Goal: Information Seeking & Learning: Learn about a topic

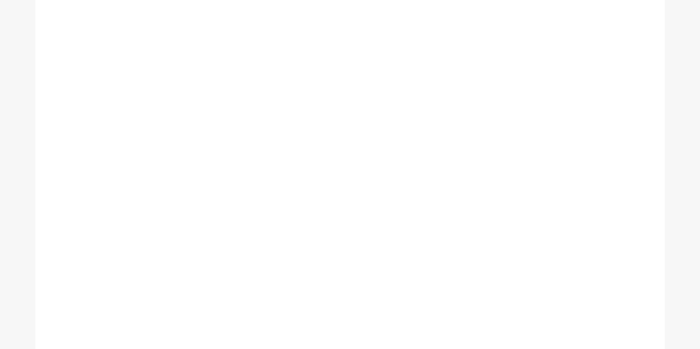
scroll to position [332, 0]
click at [403, 154] on div "Membership is now open! Choose an enrolment date to suit you and we'll see you …" at bounding box center [261, 154] width 346 height 520
click at [466, 140] on div "Membership is now open! Choose an enrolment date to suit you and we'll see you …" at bounding box center [349, 154] width 523 height 520
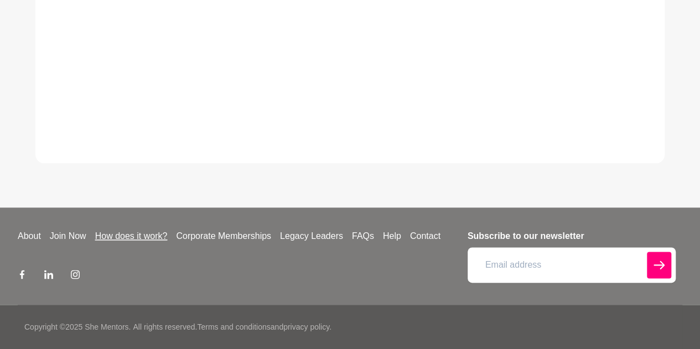
click at [131, 235] on link "How does it work?" at bounding box center [131, 236] width 81 height 13
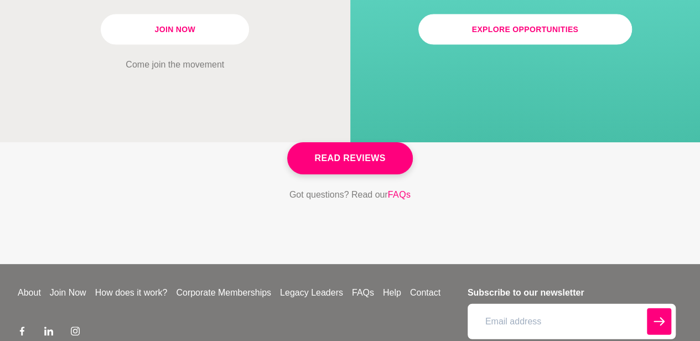
scroll to position [3358, 0]
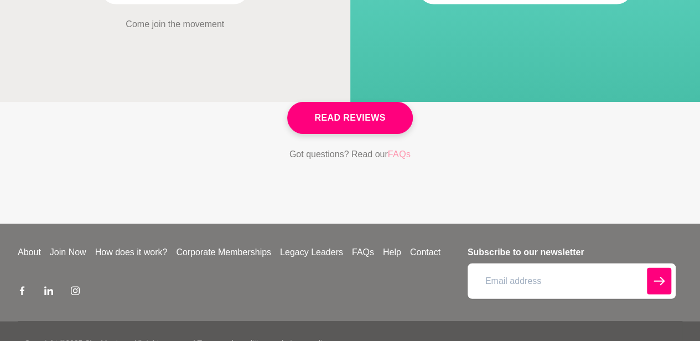
click at [405, 147] on link "FAQs" at bounding box center [399, 154] width 23 height 14
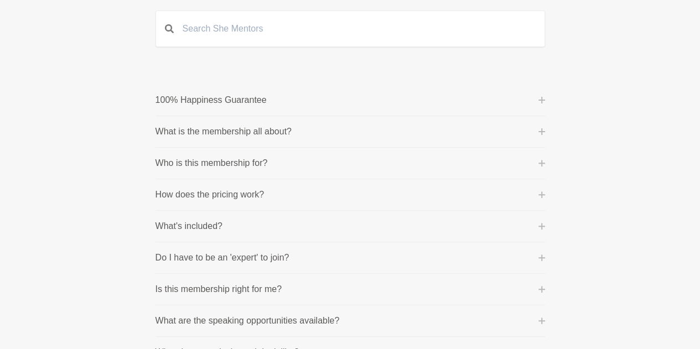
scroll to position [111, 0]
click at [204, 184] on li "How does the pricing work? Community Membership: This is billed on a month-to-m…" at bounding box center [349, 194] width 389 height 32
click at [211, 189] on p "How does the pricing work?" at bounding box center [209, 193] width 109 height 13
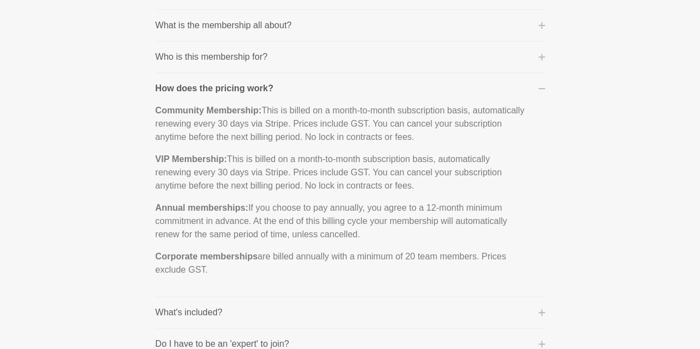
scroll to position [166, 0]
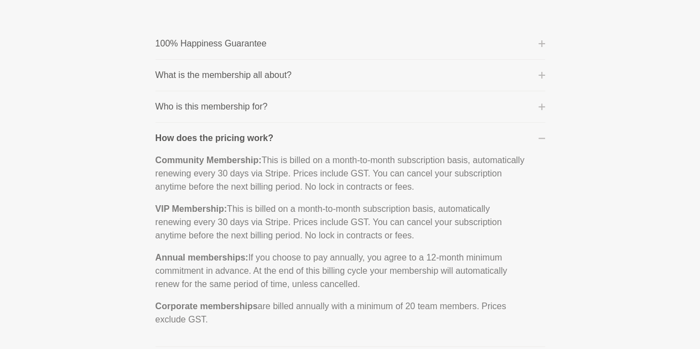
drag, startPoint x: 322, startPoint y: 85, endPoint x: 336, endPoint y: 68, distance: 21.2
click at [322, 85] on li "What is the membership all about? We are building a global mentoring platform t…" at bounding box center [349, 76] width 389 height 32
drag, startPoint x: 410, startPoint y: 65, endPoint x: 416, endPoint y: 76, distance: 12.4
click at [410, 67] on li "What is the membership all about? We are building a global mentoring platform t…" at bounding box center [349, 76] width 389 height 32
click at [544, 70] on button "What is the membership all about?" at bounding box center [349, 75] width 389 height 13
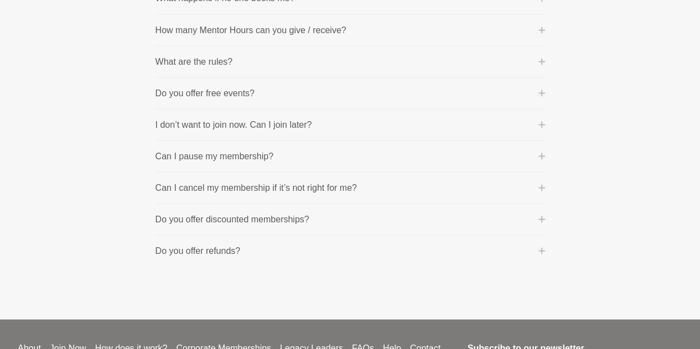
scroll to position [1051, 0]
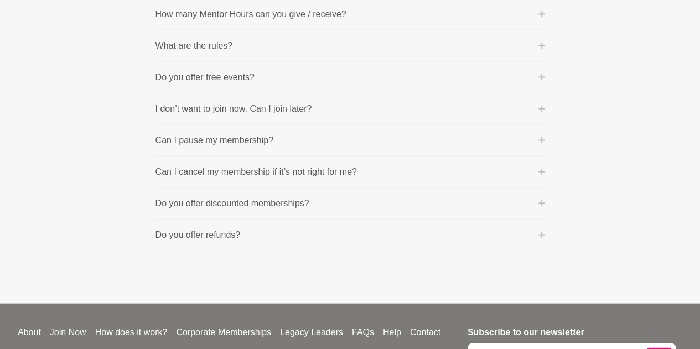
click at [201, 206] on li "Do you offer discounted memberships? Yes! As part of our mission to give back a…" at bounding box center [349, 204] width 389 height 32
click at [222, 197] on p "Do you offer discounted memberships?" at bounding box center [232, 203] width 154 height 13
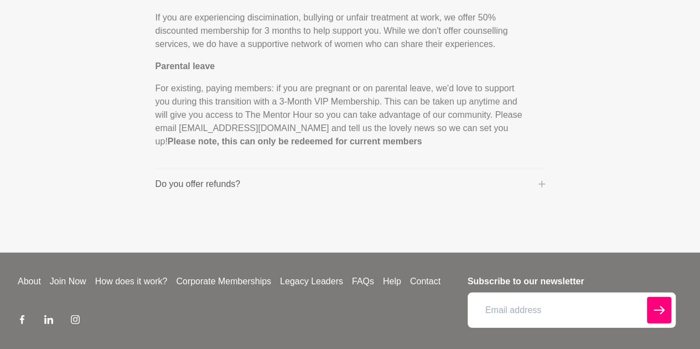
scroll to position [1221, 0]
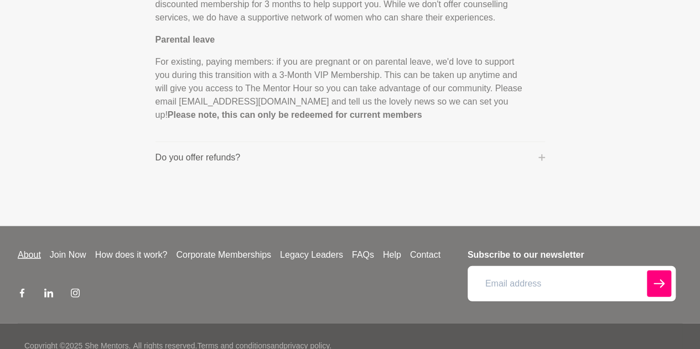
click at [23, 259] on link "About" at bounding box center [29, 254] width 32 height 13
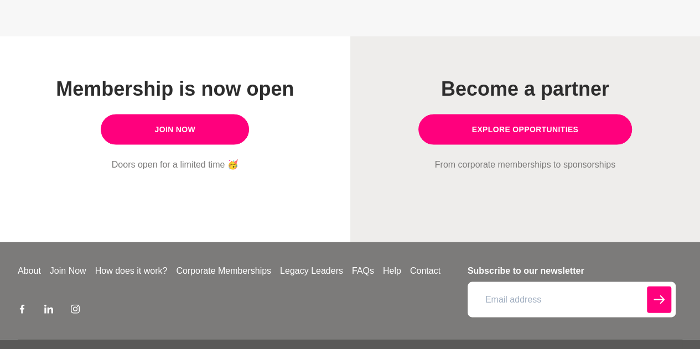
scroll to position [1052, 0]
